Goal: Task Accomplishment & Management: Use online tool/utility

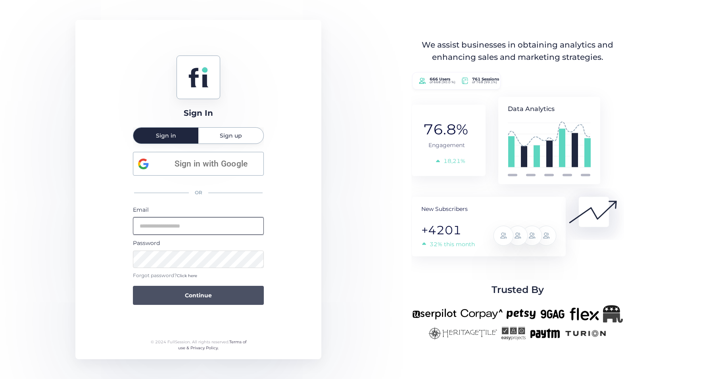
type input "**********"
click at [201, 290] on button "Continue" at bounding box center [198, 295] width 131 height 19
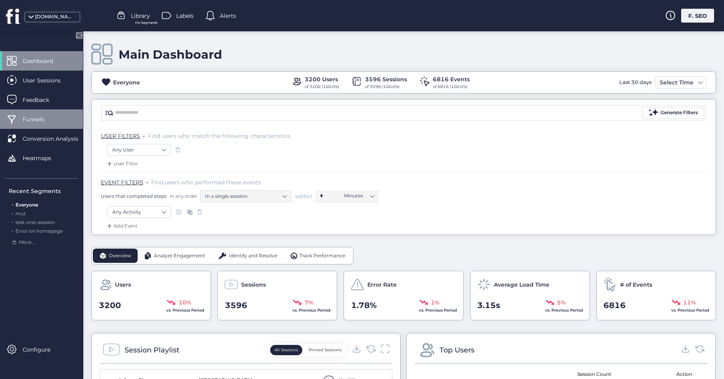
click at [38, 117] on span "Funnels" at bounding box center [40, 119] width 34 height 9
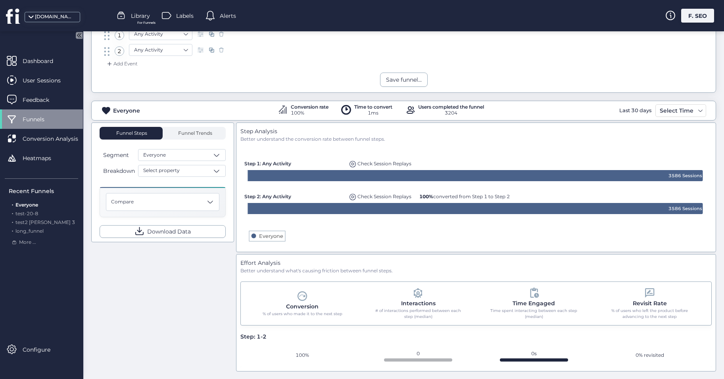
scroll to position [80, 0]
click at [188, 200] on div "Compare" at bounding box center [162, 202] width 113 height 18
click at [119, 190] on div "Compare Time Period Previous day Previous week Previous month Previous quarter …" at bounding box center [163, 201] width 126 height 31
click at [181, 200] on div "Compare" at bounding box center [162, 202] width 113 height 18
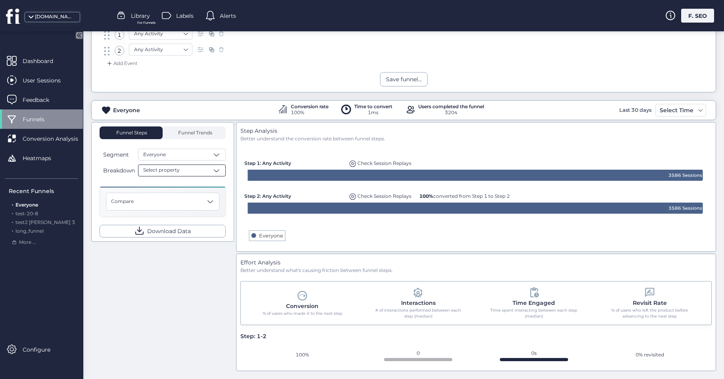
click at [191, 175] on div "Select property" at bounding box center [182, 171] width 88 height 12
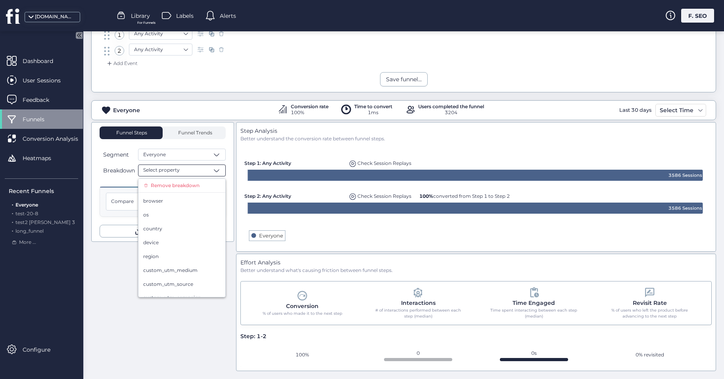
click at [192, 169] on div "Select property" at bounding box center [182, 171] width 88 height 12
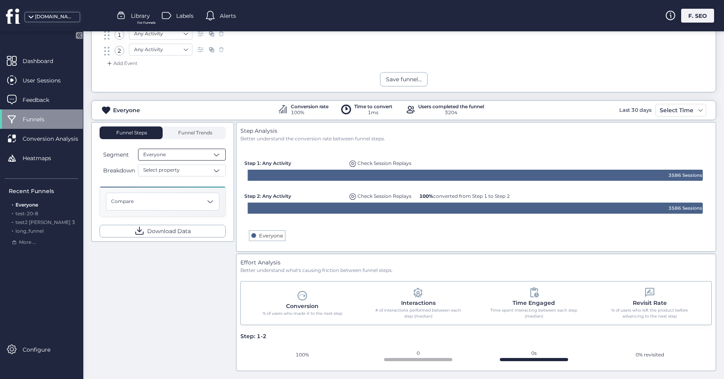
click at [197, 155] on div "Everyone" at bounding box center [182, 155] width 88 height 12
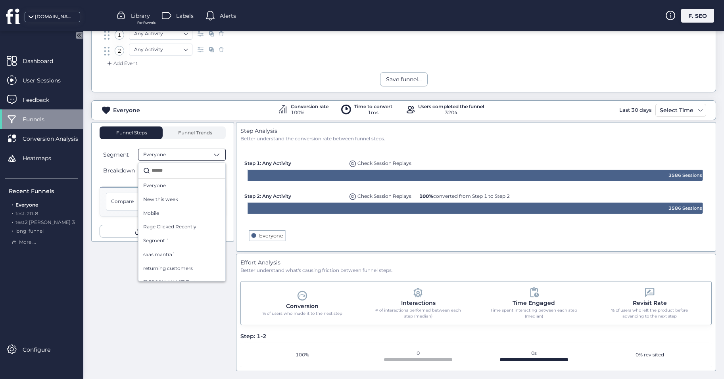
click at [197, 155] on div "Everyone" at bounding box center [182, 155] width 88 height 12
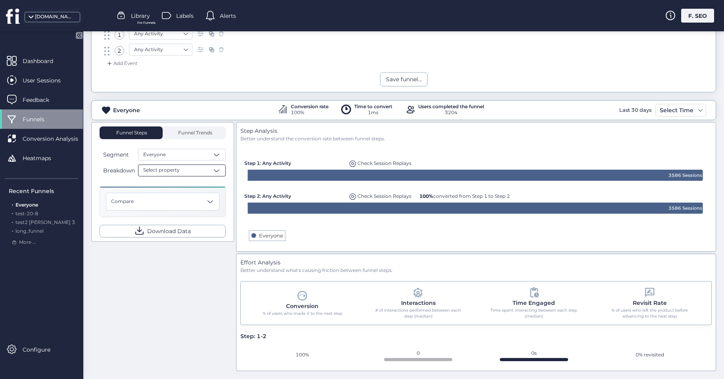
click at [200, 173] on div "Select property" at bounding box center [182, 171] width 88 height 12
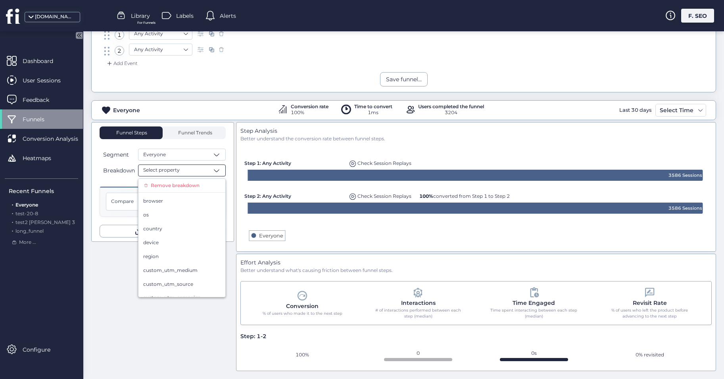
click at [199, 174] on div "Select property" at bounding box center [182, 171] width 88 height 12
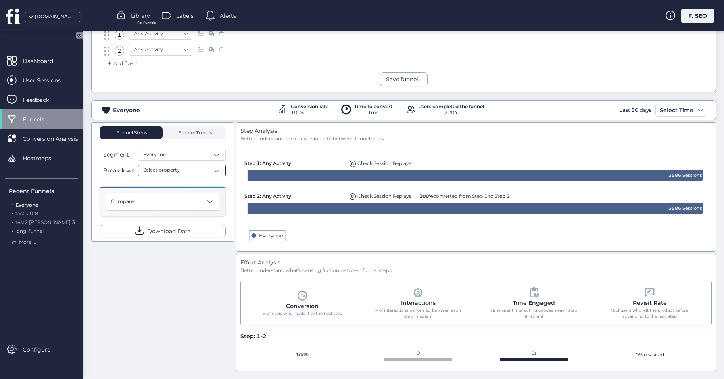
click at [199, 175] on div "Select property" at bounding box center [182, 171] width 88 height 12
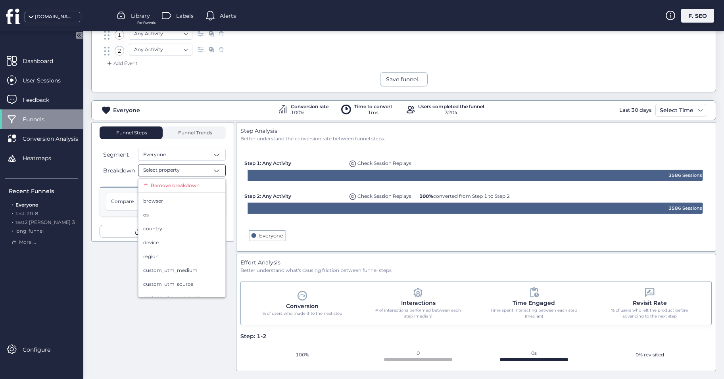
click at [179, 339] on div "Funnel Steps Funnel Trends Segment Everyone Breakdown Select property Remove br…" at bounding box center [403, 246] width 625 height 249
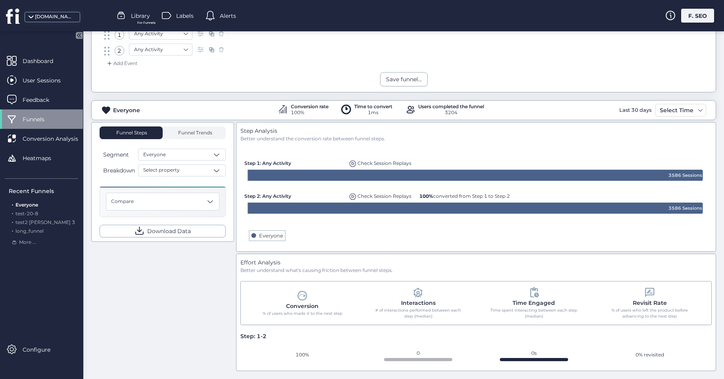
scroll to position [0, 0]
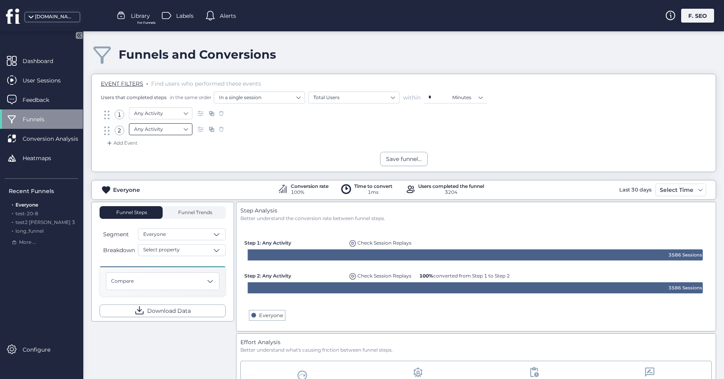
click at [165, 127] on nz-select-item "Any Activity" at bounding box center [160, 129] width 53 height 12
click at [270, 144] on div "Add Event" at bounding box center [404, 145] width 612 height 13
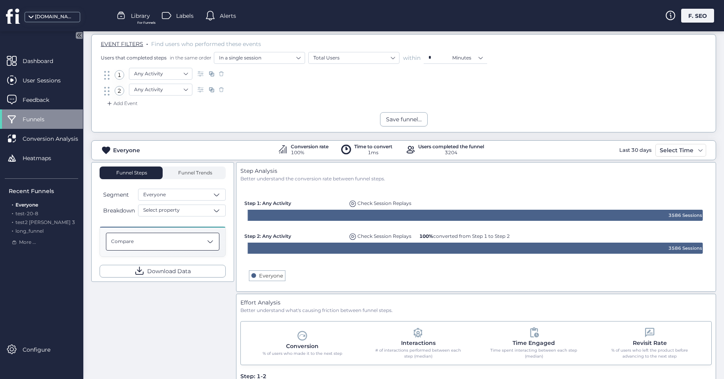
click at [158, 242] on div "Compare" at bounding box center [162, 242] width 113 height 18
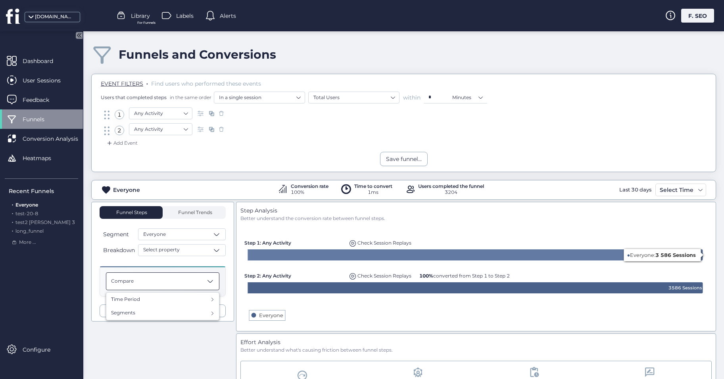
scroll to position [80, 0]
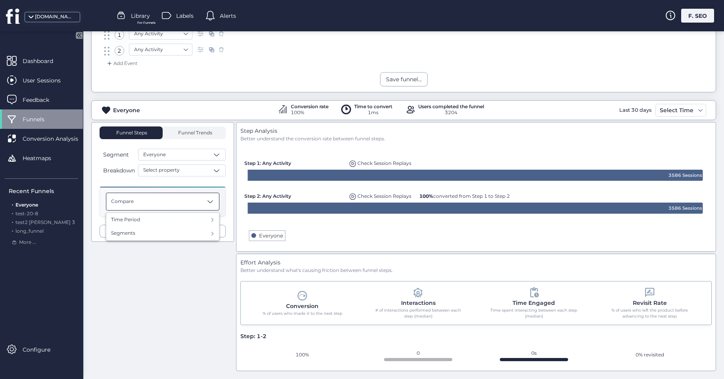
click at [212, 281] on div "Funnel Steps Funnel Trends Segment Everyone Breakdown Select property Compare T…" at bounding box center [403, 246] width 625 height 249
click at [644, 357] on div "0% revisited" at bounding box center [650, 355] width 114 height 10
click at [150, 278] on div "Funnel Steps Funnel Trends Segment Everyone Breakdown Select property Compare D…" at bounding box center [403, 246] width 625 height 249
